Goal: Obtain resource: Download file/media

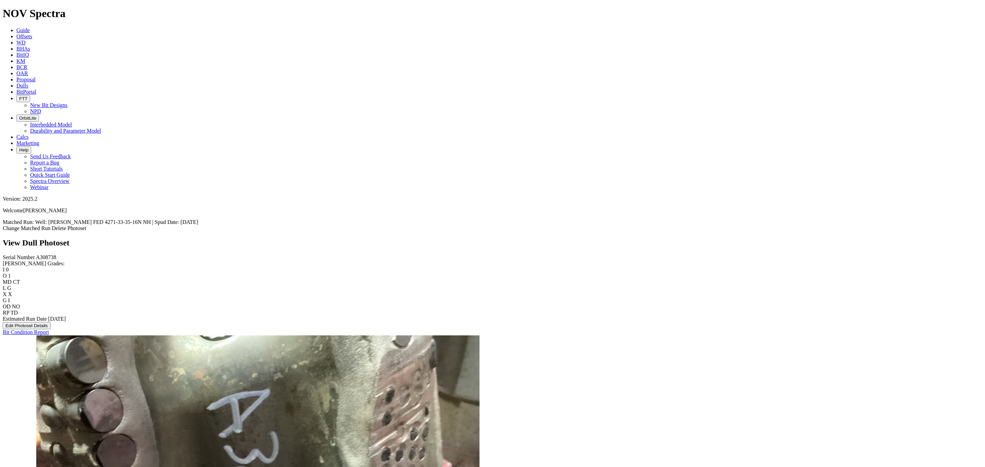
scroll to position [757, 0]
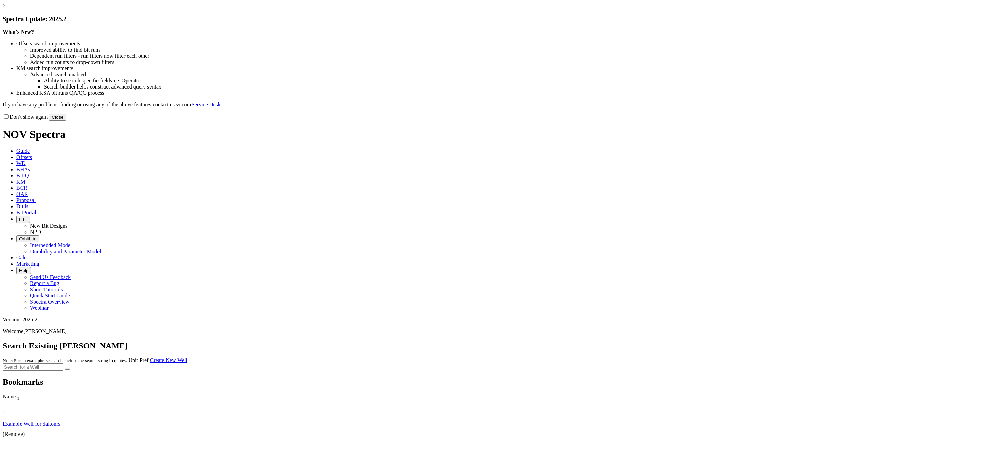
click at [66, 121] on button "Close" at bounding box center [57, 117] width 17 height 7
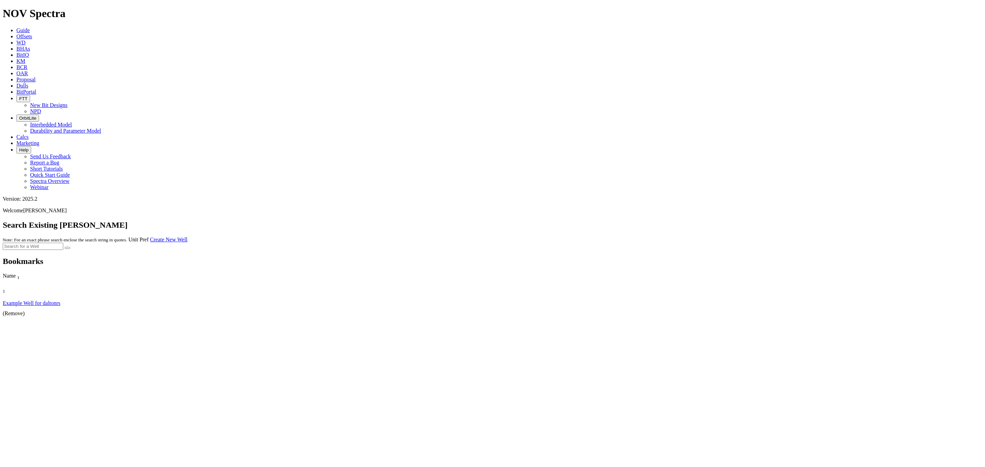
click at [32, 34] on link "Offsets" at bounding box center [24, 37] width 16 height 6
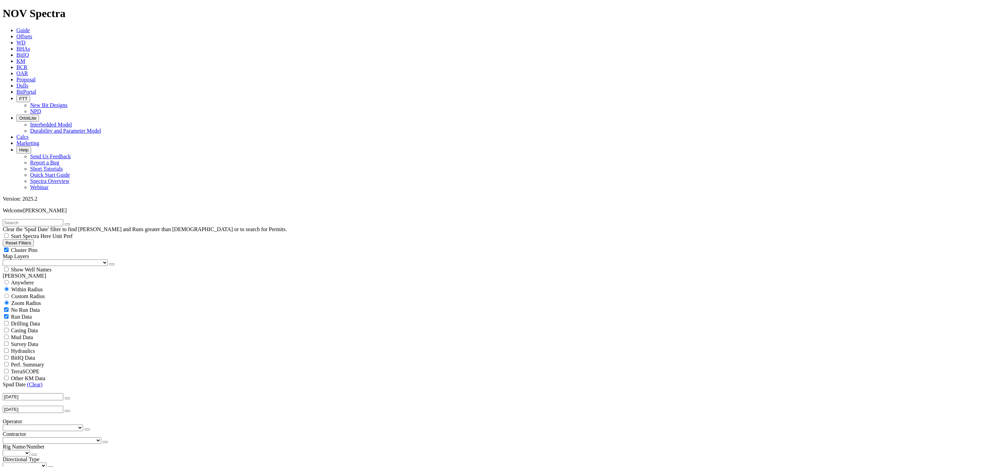
scroll to position [222, 0]
select select "6.75"
checkbox input "false"
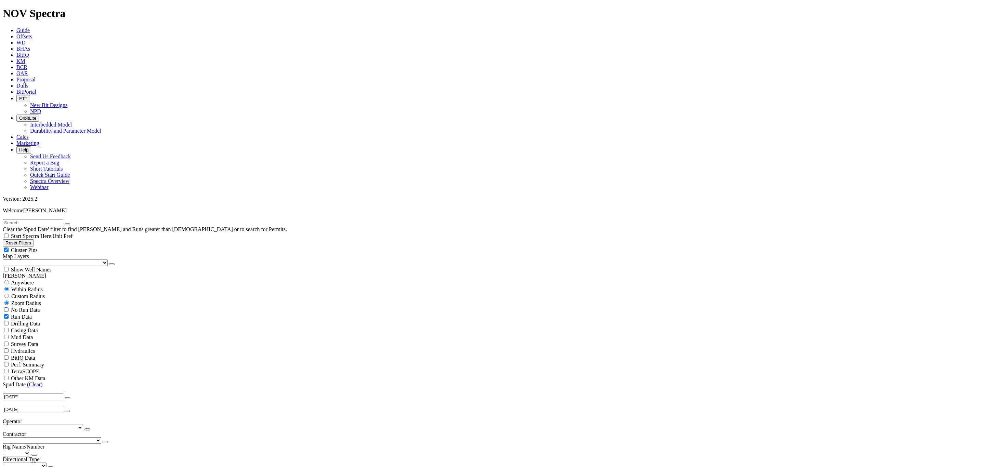
select select "? number:6.75 ?"
